Goal: Task Accomplishment & Management: Use online tool/utility

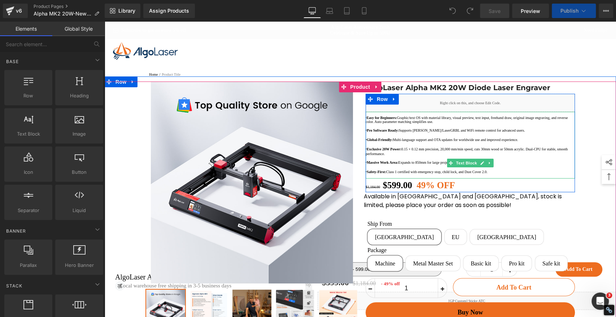
click at [401, 128] on p at bounding box center [470, 126] width 209 height 4
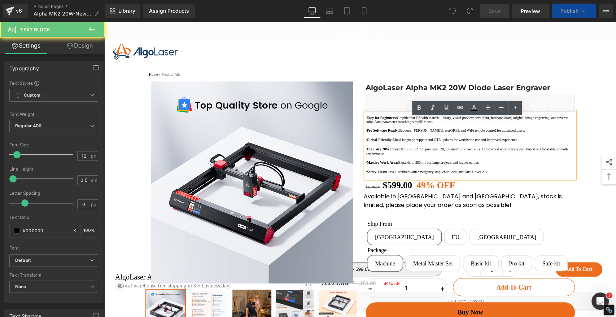
click at [393, 128] on p at bounding box center [470, 126] width 209 height 4
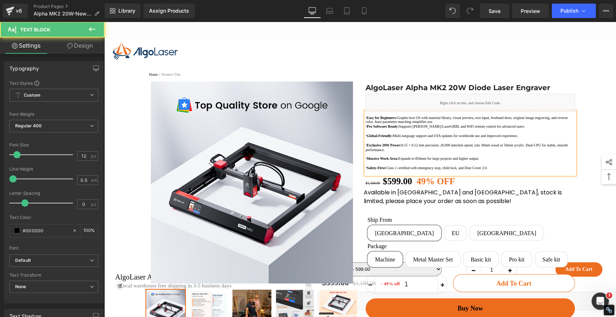
click at [389, 133] on p at bounding box center [470, 131] width 209 height 4
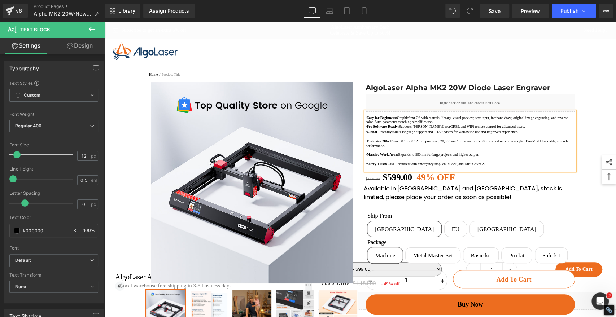
click at [390, 139] on p at bounding box center [470, 137] width 209 height 4
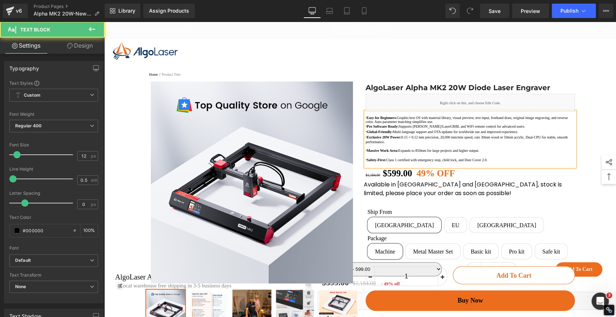
click at [389, 148] on p at bounding box center [470, 146] width 209 height 4
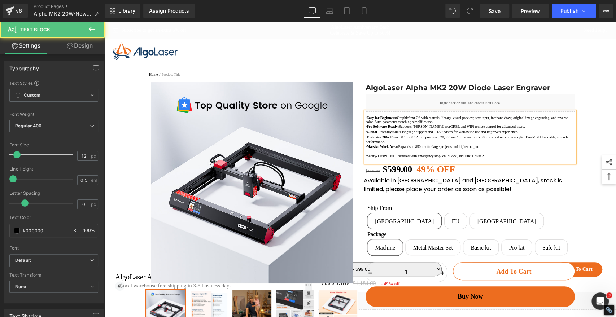
click at [383, 153] on p at bounding box center [470, 151] width 209 height 4
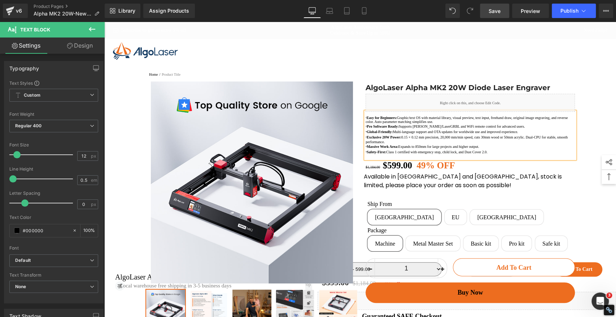
click at [495, 5] on link "Save" at bounding box center [494, 11] width 29 height 14
click at [524, 12] on span "Preview" at bounding box center [530, 11] width 19 height 8
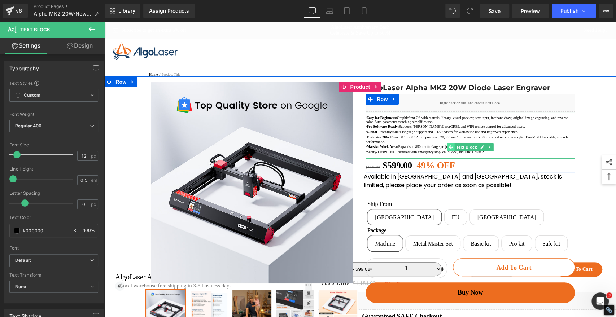
click at [449, 149] on icon at bounding box center [451, 147] width 4 height 4
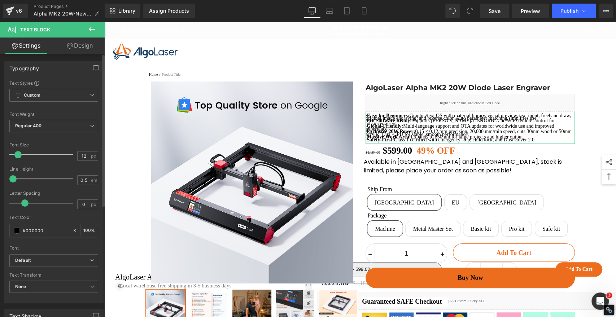
click at [18, 154] on span at bounding box center [17, 154] width 7 height 7
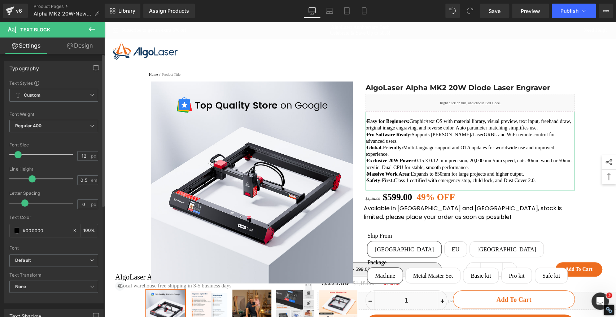
drag, startPoint x: 15, startPoint y: 178, endPoint x: 32, endPoint y: 180, distance: 17.8
click at [32, 180] on span at bounding box center [32, 178] width 7 height 7
click at [494, 8] on span "Save" at bounding box center [495, 11] width 12 height 8
click at [530, 9] on span "Preview" at bounding box center [530, 11] width 19 height 8
click at [366, 11] on icon at bounding box center [363, 10] width 7 height 7
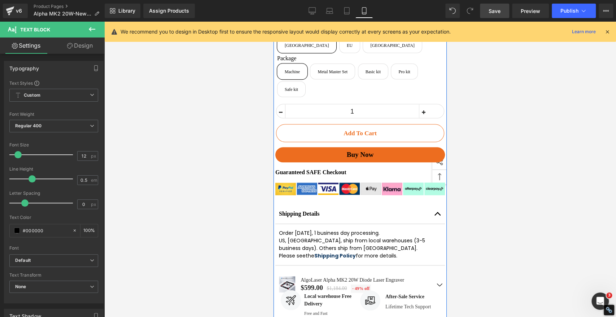
scroll to position [307, 0]
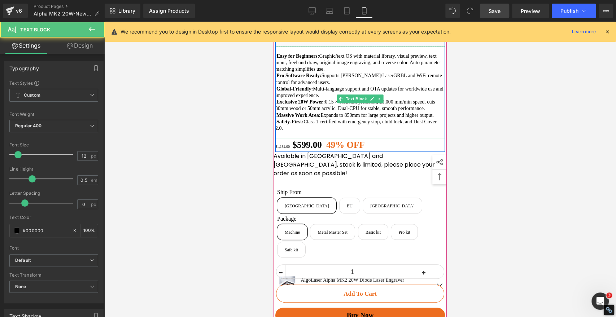
click at [289, 107] on p "· Exclusive 20W Power: 0.15 × 0.12 mm precision, 20,000 mm/min speed, cuts 30mm…" at bounding box center [360, 105] width 170 height 13
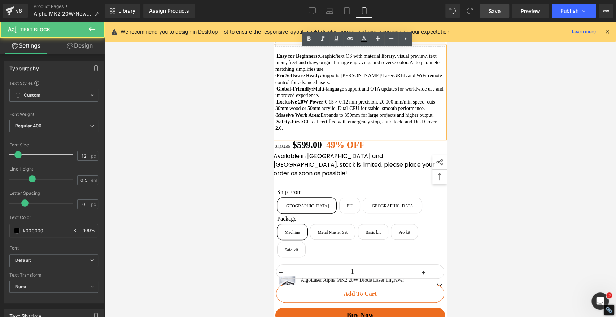
click at [280, 104] on strong "Exclusive 20W Power:" at bounding box center [300, 101] width 48 height 5
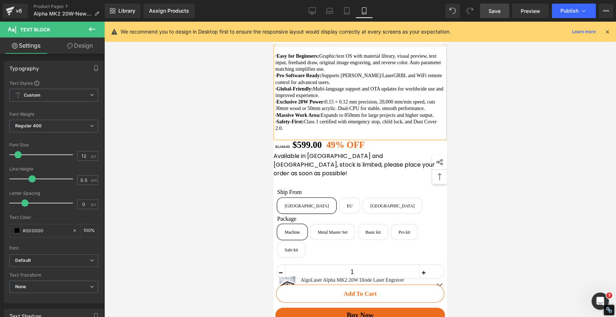
click at [276, 132] on p "· Safety-First: Class 1 certified with emergency stop, child lock, and Dust Cov…" at bounding box center [360, 125] width 170 height 13
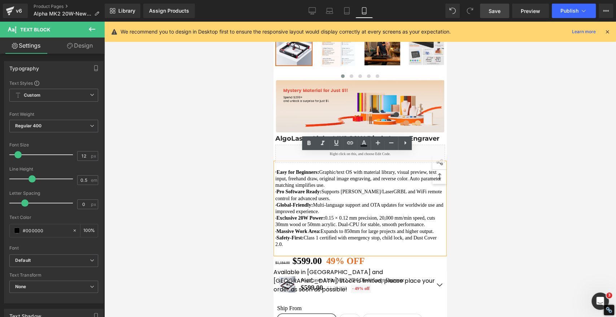
scroll to position [187, 0]
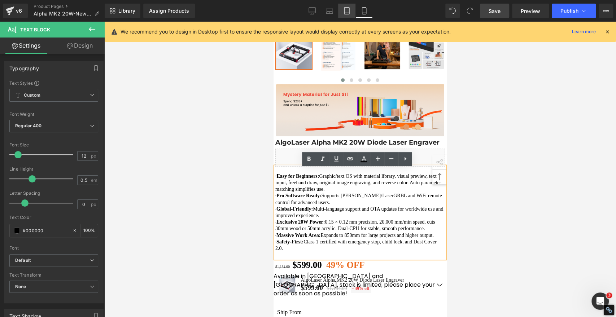
click at [346, 10] on icon at bounding box center [346, 10] width 7 height 7
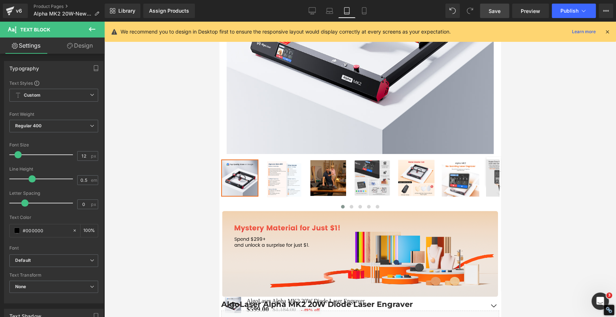
scroll to position [349, 0]
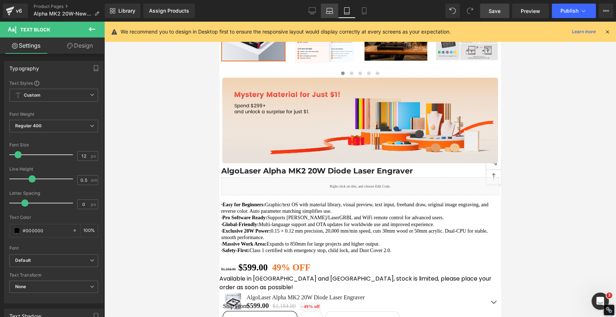
click at [329, 10] on icon at bounding box center [329, 10] width 7 height 7
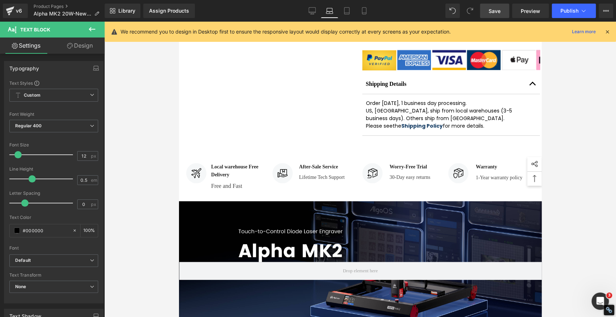
scroll to position [0, 0]
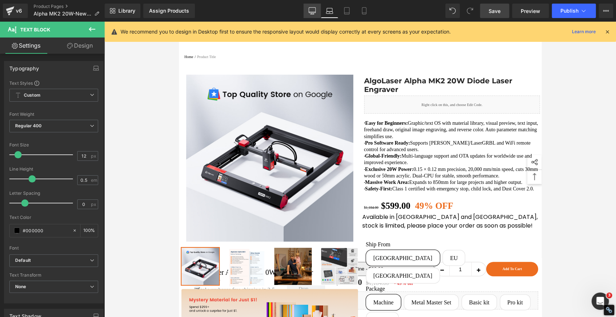
click at [314, 10] on icon at bounding box center [312, 10] width 7 height 7
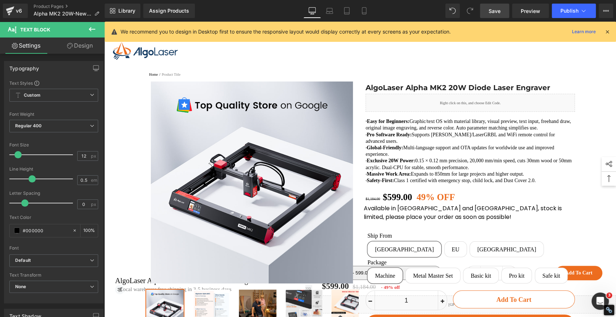
scroll to position [1, 0]
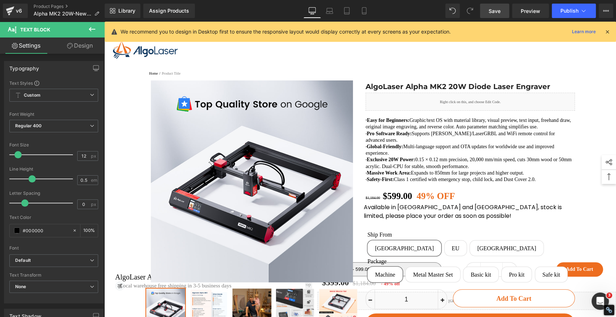
drag, startPoint x: 494, startPoint y: 9, endPoint x: 71, endPoint y: 295, distance: 510.9
click at [494, 9] on span "Save" at bounding box center [495, 11] width 12 height 8
click at [367, 10] on icon at bounding box center [363, 10] width 7 height 7
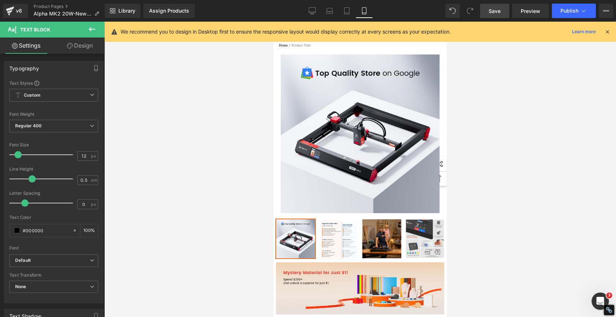
scroll to position [232, 0]
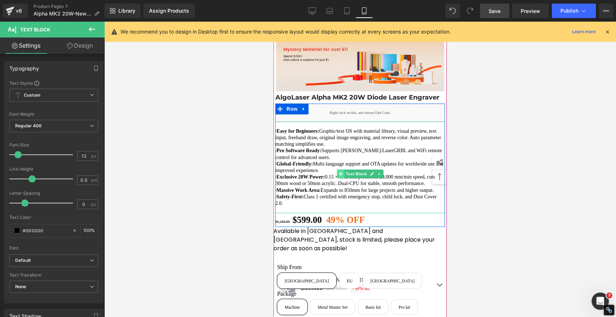
click at [338, 176] on icon at bounding box center [340, 174] width 4 height 4
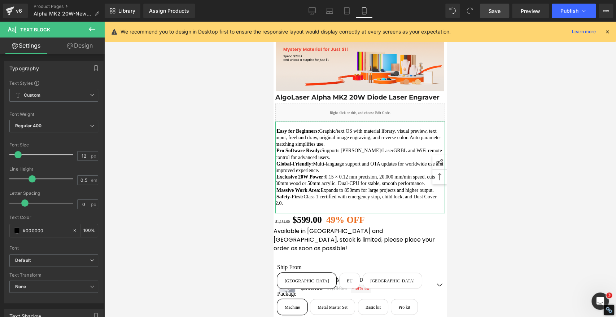
click at [84, 44] on link "Design" at bounding box center [80, 46] width 52 height 16
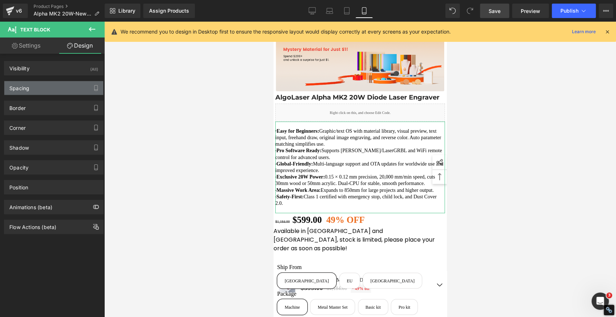
click at [55, 89] on div "Spacing" at bounding box center [53, 88] width 99 height 14
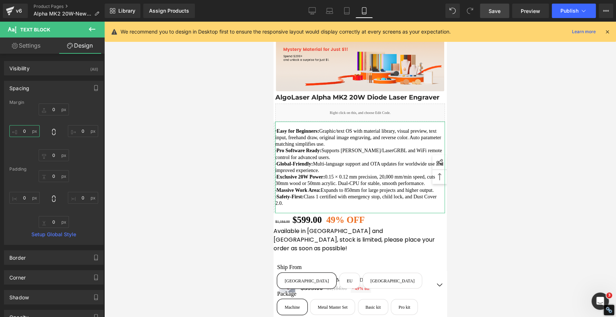
click at [26, 132] on input "0" at bounding box center [24, 131] width 30 height 12
type input "5"
type input "10"
click at [491, 13] on span "Save" at bounding box center [495, 11] width 12 height 8
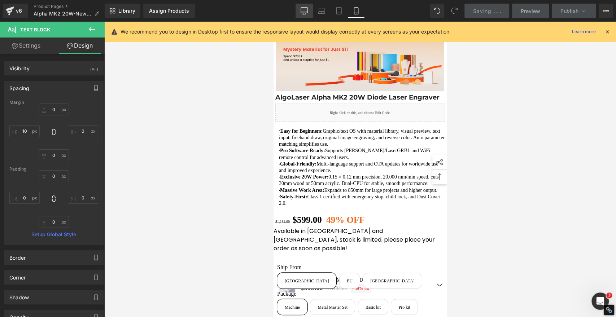
click at [303, 10] on icon at bounding box center [304, 10] width 7 height 7
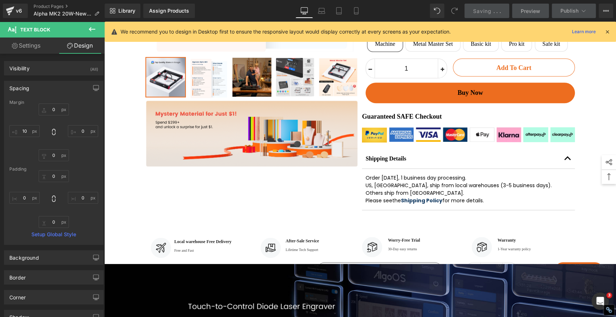
scroll to position [0, 0]
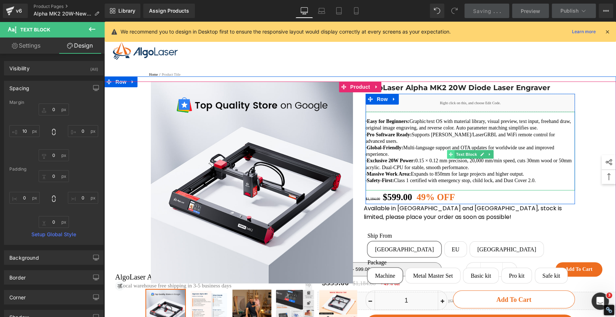
click at [449, 157] on icon at bounding box center [451, 154] width 4 height 4
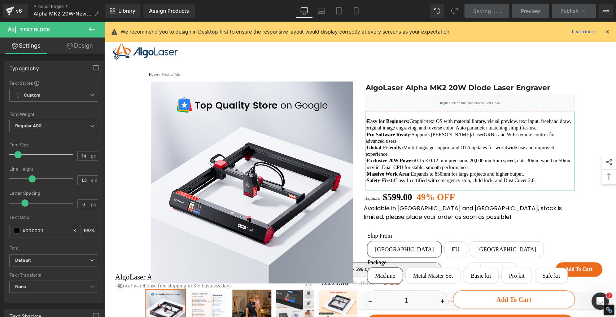
click at [83, 47] on link "Design" at bounding box center [80, 46] width 52 height 16
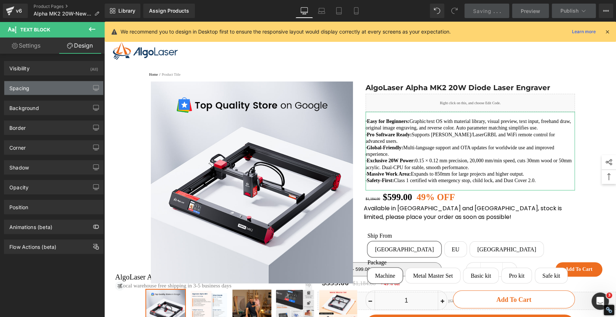
click at [26, 86] on div "Spacing" at bounding box center [19, 86] width 20 height 10
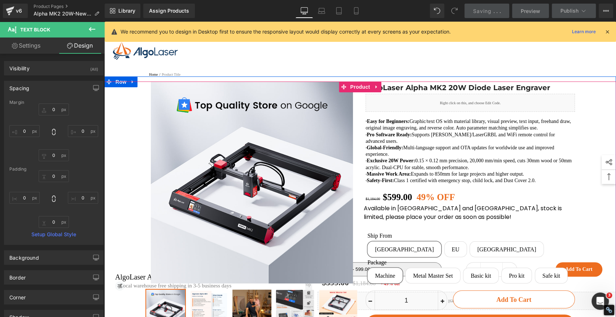
click at [590, 212] on div "Sale Off" at bounding box center [360, 268] width 512 height 373
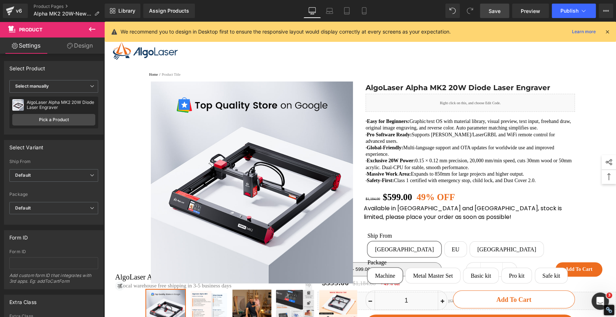
click at [493, 9] on span "Save" at bounding box center [495, 11] width 12 height 8
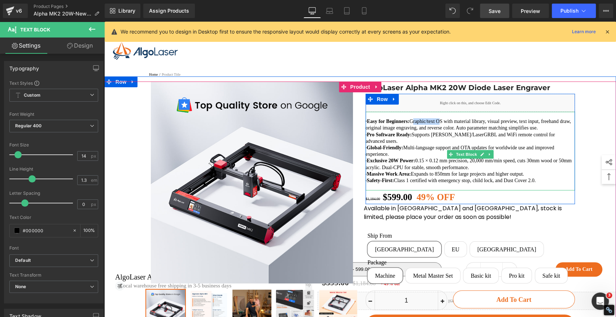
drag, startPoint x: 417, startPoint y: 128, endPoint x: 447, endPoint y: 129, distance: 30.3
click at [447, 129] on p "· Easy for Beginners: Graphic/text OS with material library, visual preview, te…" at bounding box center [470, 124] width 209 height 13
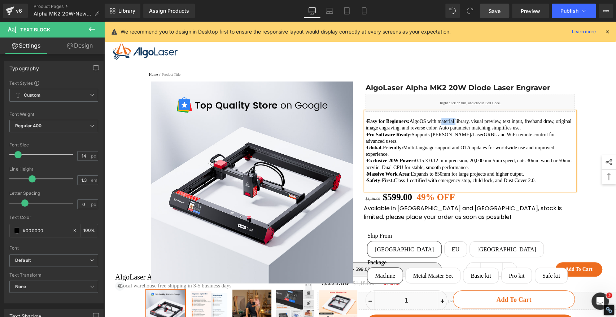
drag, startPoint x: 448, startPoint y: 128, endPoint x: 467, endPoint y: 127, distance: 18.8
click at [467, 127] on p "· Easy for Beginners: AlgoOS with material library, visual preview, text input,…" at bounding box center [470, 124] width 209 height 13
drag, startPoint x: 524, startPoint y: 193, endPoint x: 547, endPoint y: 195, distance: 23.2
click at [548, 184] on p "· Safety-First: Class 1 certified with emergency stop, child lock, and Dust Cov…" at bounding box center [470, 181] width 209 height 6
drag, startPoint x: 497, startPoint y: 11, endPoint x: 498, endPoint y: 20, distance: 9.4
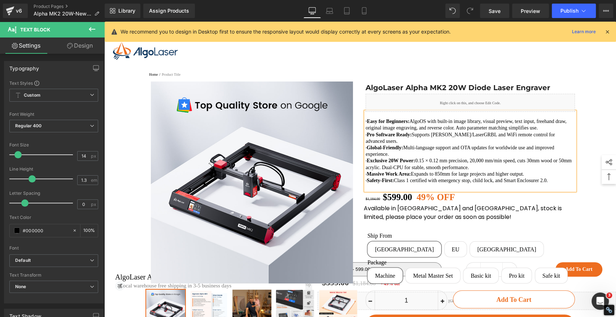
click at [497, 11] on span "Save" at bounding box center [495, 11] width 12 height 8
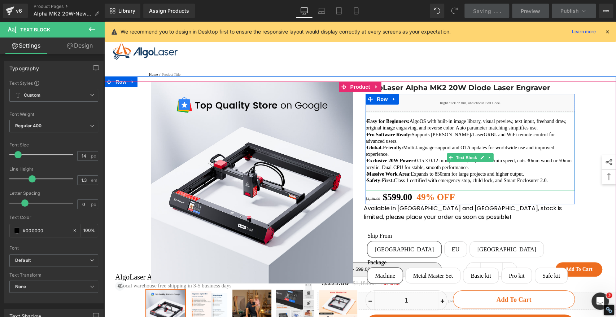
click at [378, 191] on p at bounding box center [470, 187] width 209 height 6
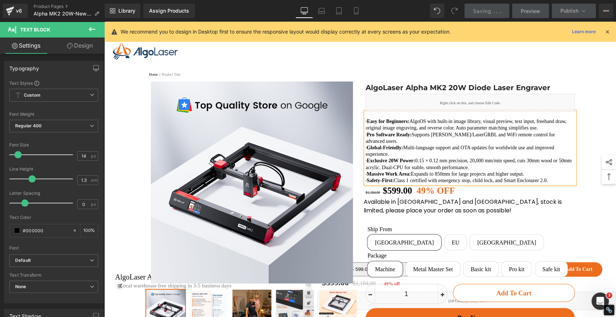
click at [592, 84] on div "Sale Off Row" at bounding box center [360, 264] width 512 height 375
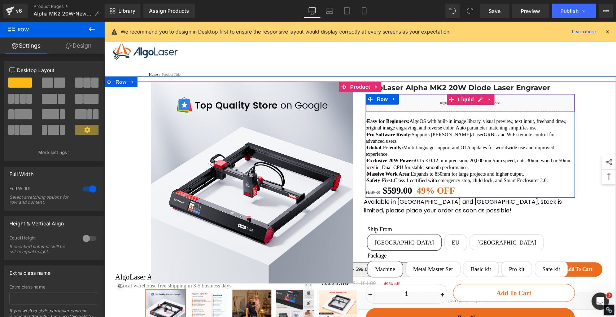
click at [447, 161] on div "· Easy for Beginners: AlgoOS with built-in image library, visual preview, text …" at bounding box center [470, 148] width 209 height 72
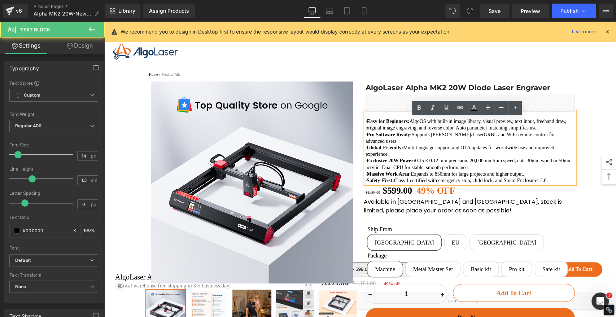
click at [475, 131] on p "· Easy for Beginners: AlgoOS with built-in image library, visual preview, text …" at bounding box center [470, 124] width 209 height 13
click at [607, 32] on icon at bounding box center [607, 32] width 6 height 6
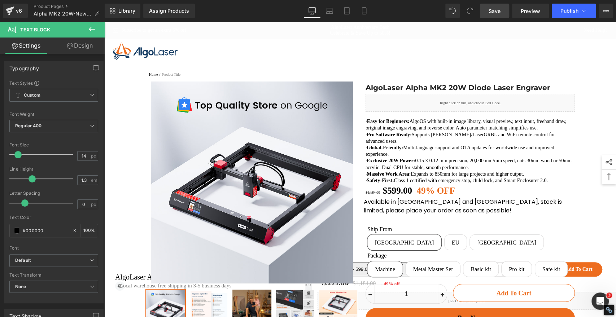
click at [494, 10] on span "Save" at bounding box center [495, 11] width 12 height 8
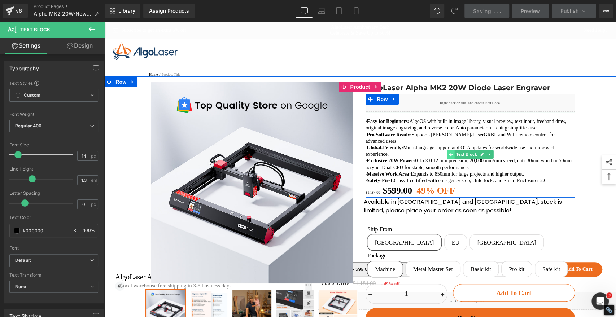
click at [449, 157] on icon at bounding box center [451, 155] width 4 height 4
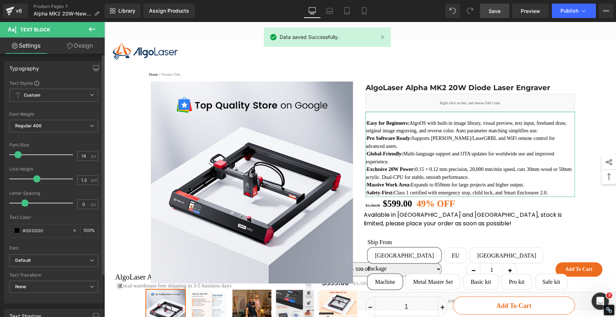
drag, startPoint x: 32, startPoint y: 178, endPoint x: 38, endPoint y: 178, distance: 5.4
click at [38, 178] on span at bounding box center [36, 178] width 7 height 7
click at [495, 11] on span "Save" at bounding box center [495, 11] width 12 height 8
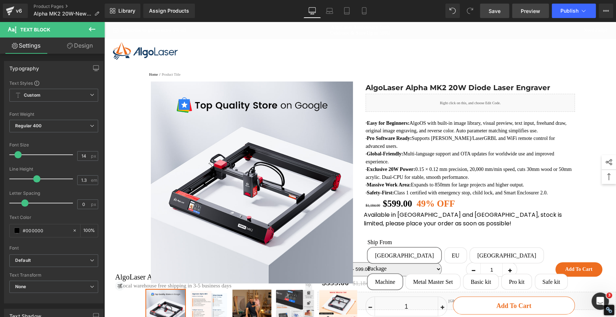
click at [532, 11] on span "Preview" at bounding box center [530, 11] width 19 height 8
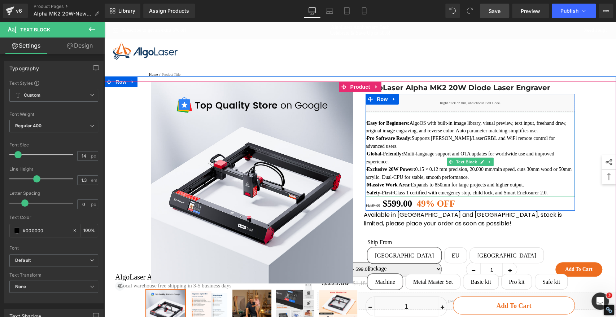
click at [380, 197] on p "· Safety-First: Class 1 certified with emergency stop, child lock, and Smart En…" at bounding box center [470, 193] width 209 height 8
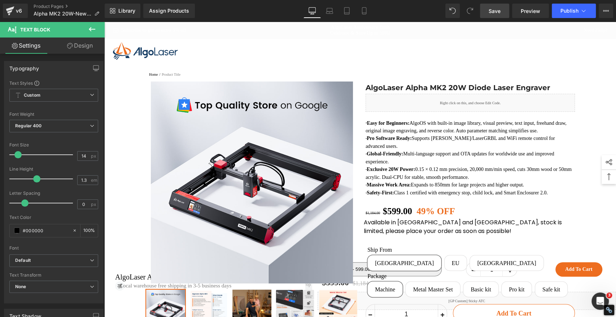
click at [495, 13] on span "Save" at bounding box center [495, 11] width 12 height 8
click at [494, 13] on span "Save" at bounding box center [495, 11] width 12 height 8
click at [539, 13] on span "Preview" at bounding box center [530, 11] width 19 height 8
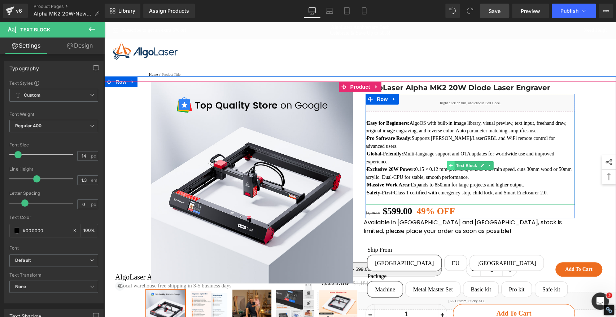
click at [449, 168] on icon at bounding box center [451, 165] width 4 height 4
drag, startPoint x: 471, startPoint y: 138, endPoint x: 499, endPoint y: 137, distance: 28.5
click at [499, 135] on p "· Easy for Beginners: AlgoOS with built-in image library, visual preview, text …" at bounding box center [470, 126] width 209 height 15
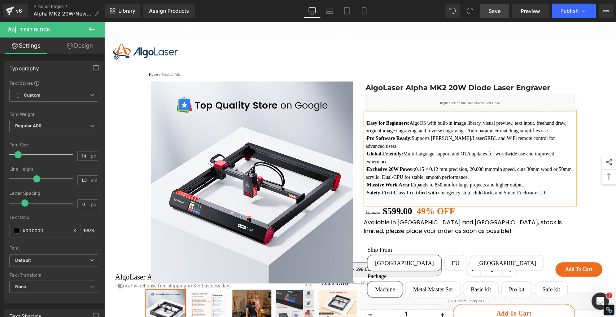
click at [495, 10] on span "Save" at bounding box center [495, 11] width 12 height 8
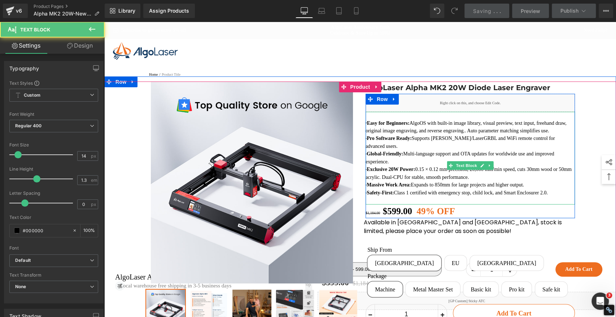
click at [514, 135] on p "· Easy for Beginners: AlgoOS with built-in image library, visual preview, text …" at bounding box center [470, 126] width 209 height 15
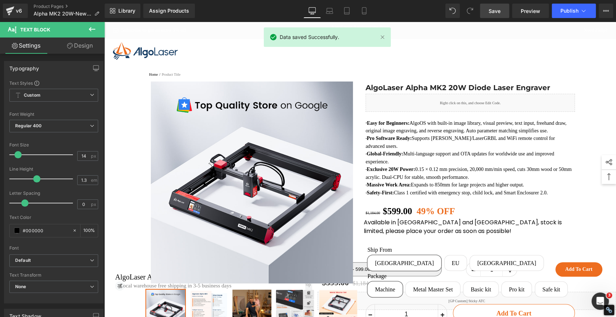
click at [496, 9] on span "Save" at bounding box center [495, 11] width 12 height 8
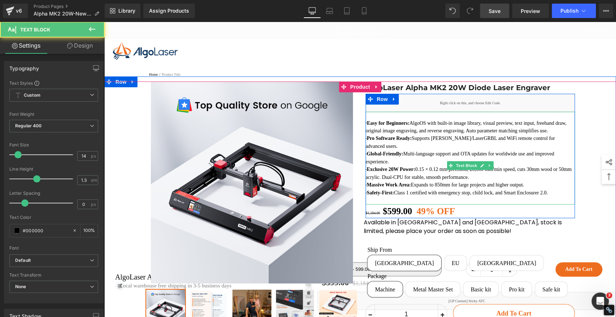
click at [565, 197] on p "· Safety-First: Class 1 certified with emergency stop, child lock, and Smart En…" at bounding box center [470, 193] width 209 height 8
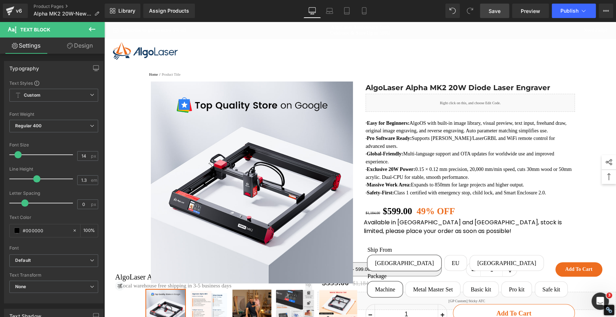
click at [497, 9] on span "Save" at bounding box center [495, 11] width 12 height 8
click at [490, 11] on span "Save" at bounding box center [495, 11] width 12 height 8
click at [382, 36] on link "AlgoLaser Anniversary Bash Celebrate & Save Up to 50%!" at bounding box center [360, 30] width 61 height 11
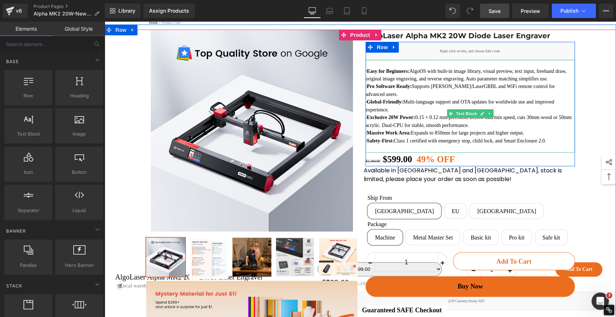
scroll to position [40, 0]
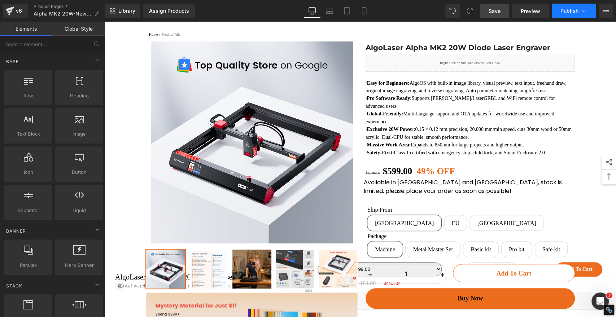
click at [569, 9] on span "Publish" at bounding box center [569, 11] width 18 height 6
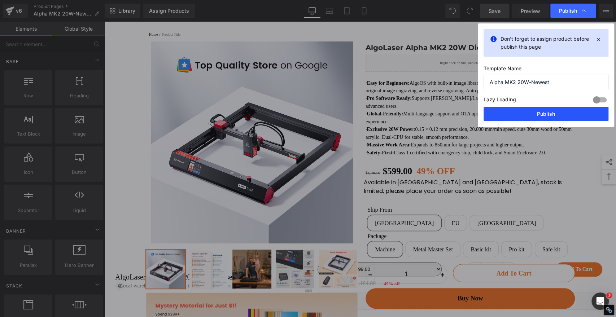
click at [549, 118] on button "Publish" at bounding box center [546, 114] width 125 height 14
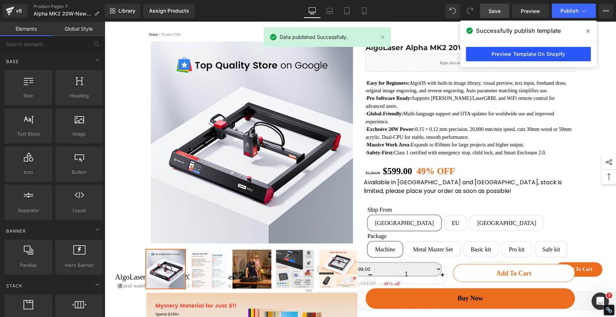
click at [522, 52] on link "Preview Template On Shopify" at bounding box center [528, 54] width 125 height 14
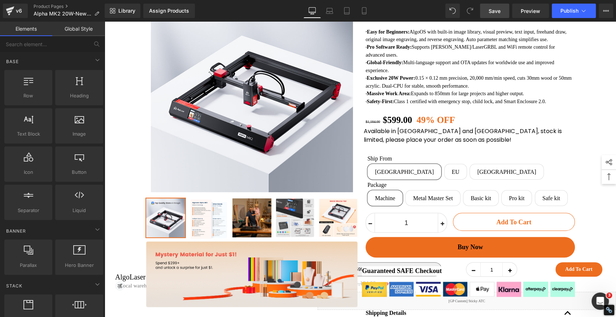
scroll to position [0, 0]
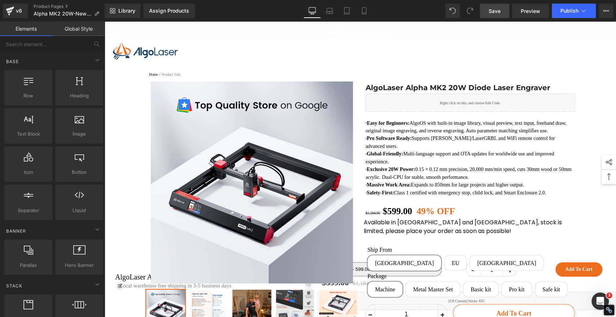
drag, startPoint x: 613, startPoint y: 291, endPoint x: 716, endPoint y: 41, distance: 269.9
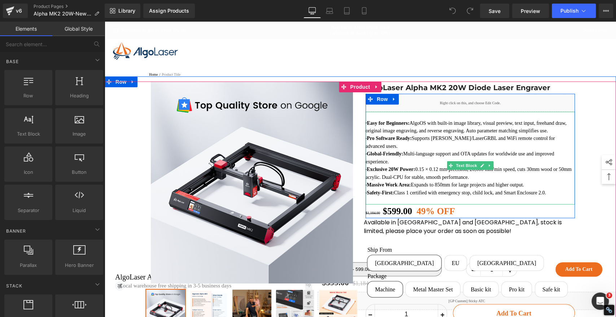
click at [407, 197] on p "· Safety-First: Class 1 certified with emergency stop, child lock, and Smart En…" at bounding box center [470, 193] width 209 height 8
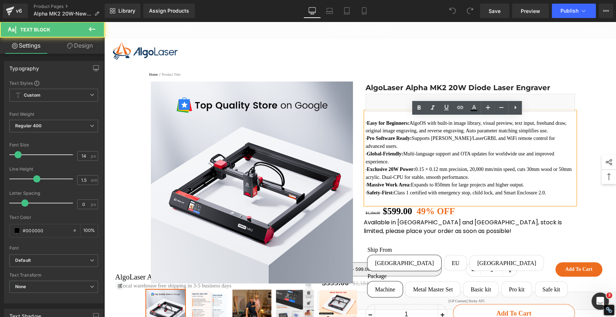
click at [394, 197] on p "· Safety-First: Class 1 certified with emergency stop, child lock, and Smart En…" at bounding box center [470, 193] width 209 height 8
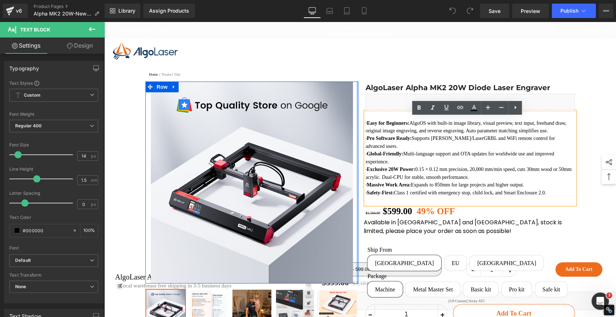
drag, startPoint x: 386, startPoint y: 215, endPoint x: 353, endPoint y: 122, distance: 98.8
click at [353, 122] on div "Sale Off (P) Image Row ‹" at bounding box center [360, 275] width 433 height 387
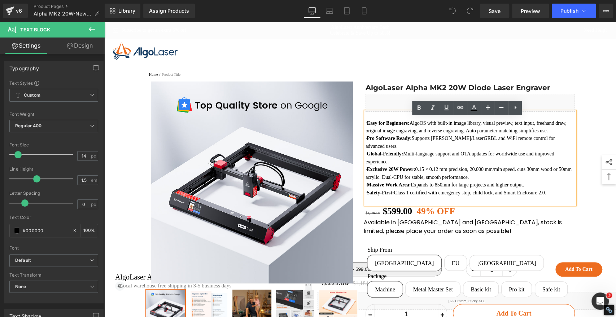
copy div "· Easy for Beginners: AlgoOS with built-in image library, visual preview, text …"
